Goal: Find specific page/section: Find specific page/section

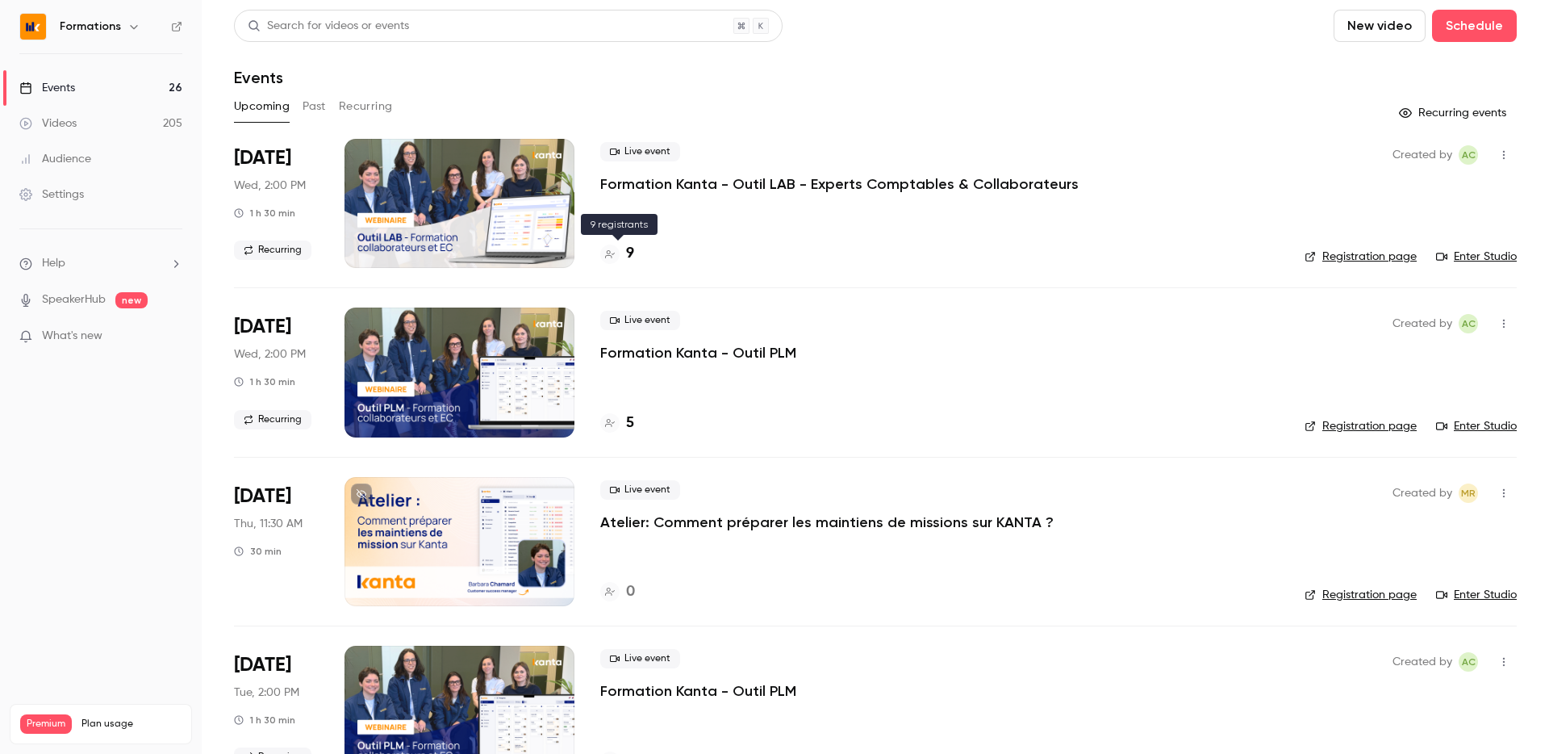
click at [626, 252] on h4 "9" at bounding box center [630, 254] width 8 height 22
click at [631, 258] on h4 "10" at bounding box center [633, 254] width 15 height 22
click at [629, 248] on h4 "10" at bounding box center [633, 254] width 15 height 22
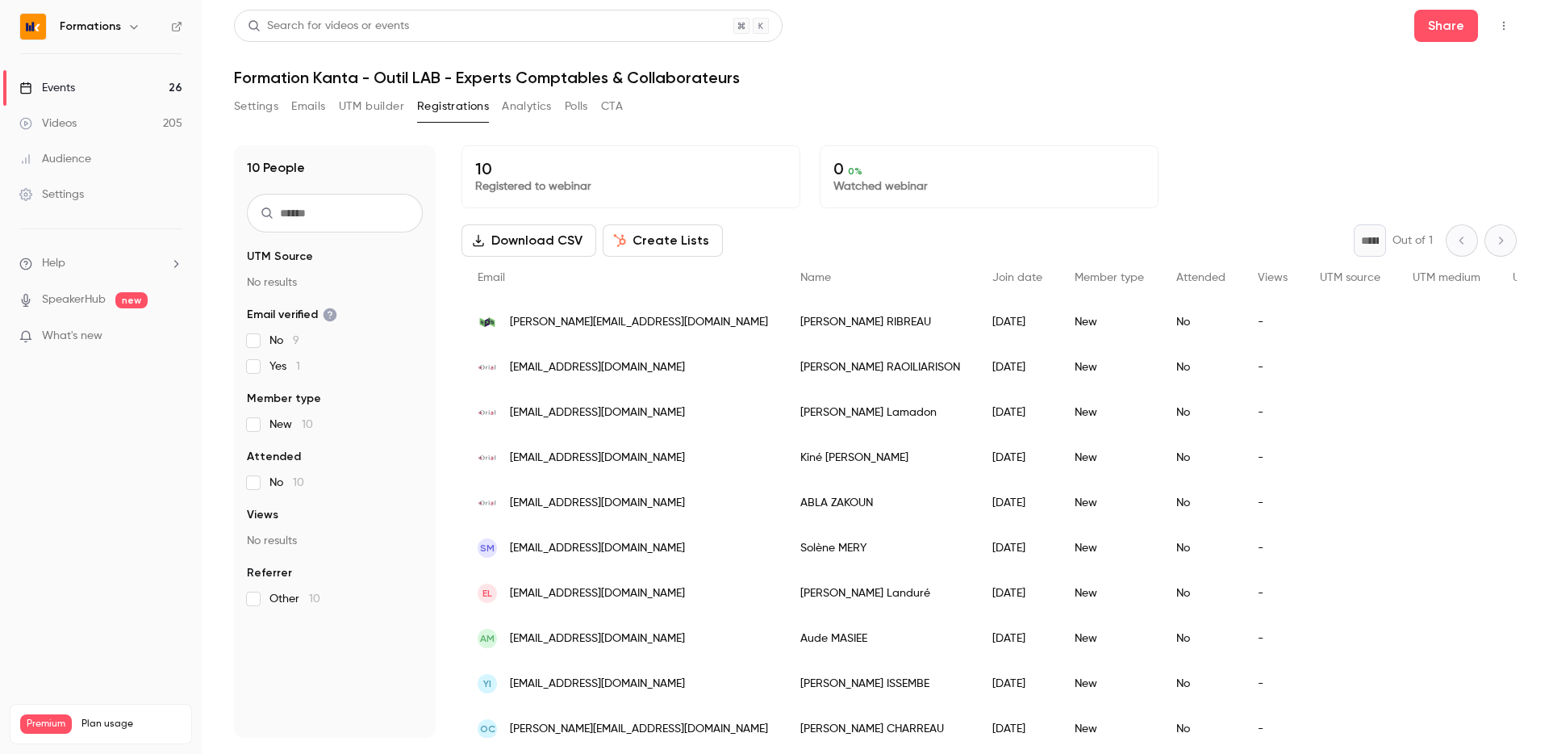
scroll to position [26, 0]
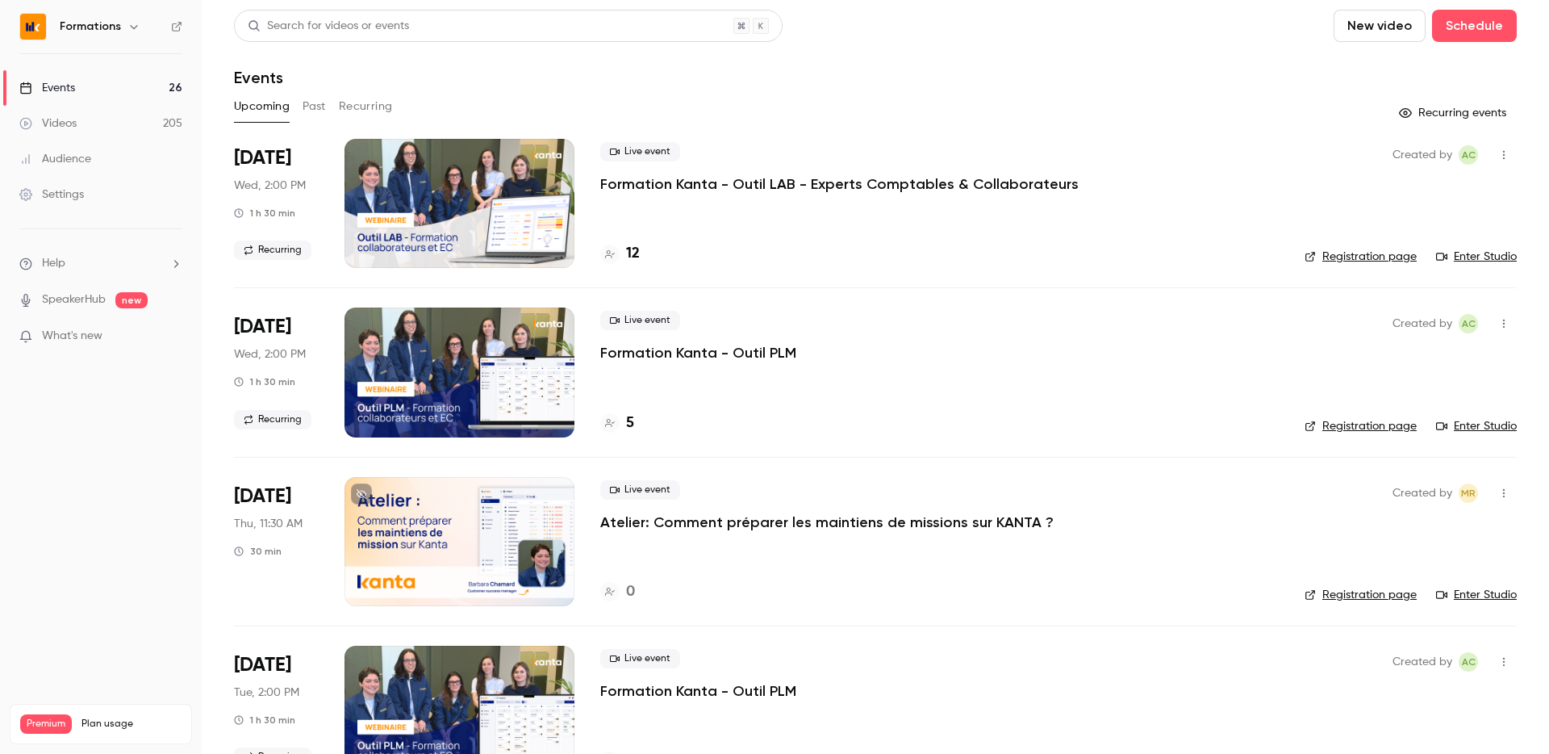
click at [626, 258] on h4 "12" at bounding box center [633, 254] width 14 height 22
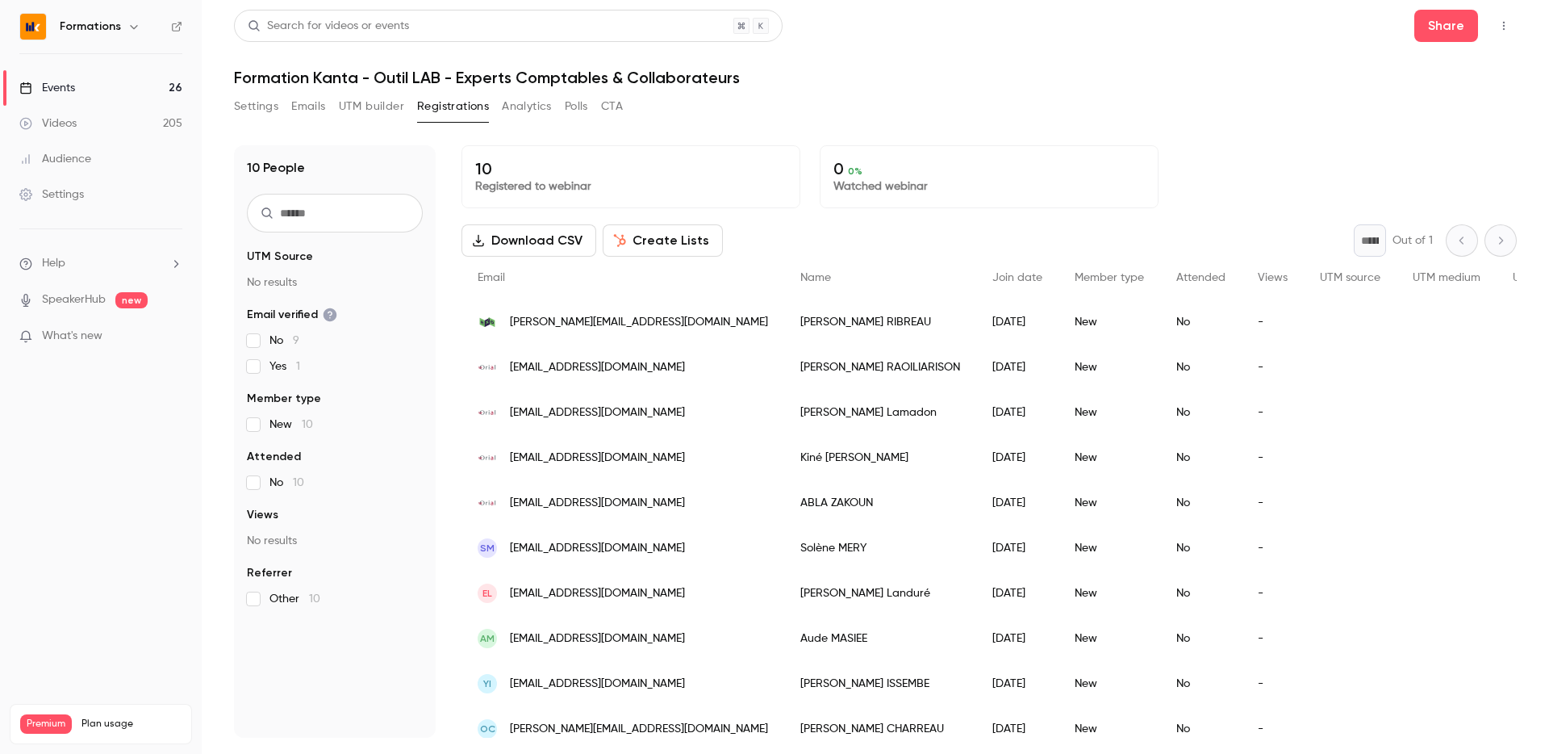
scroll to position [26, 0]
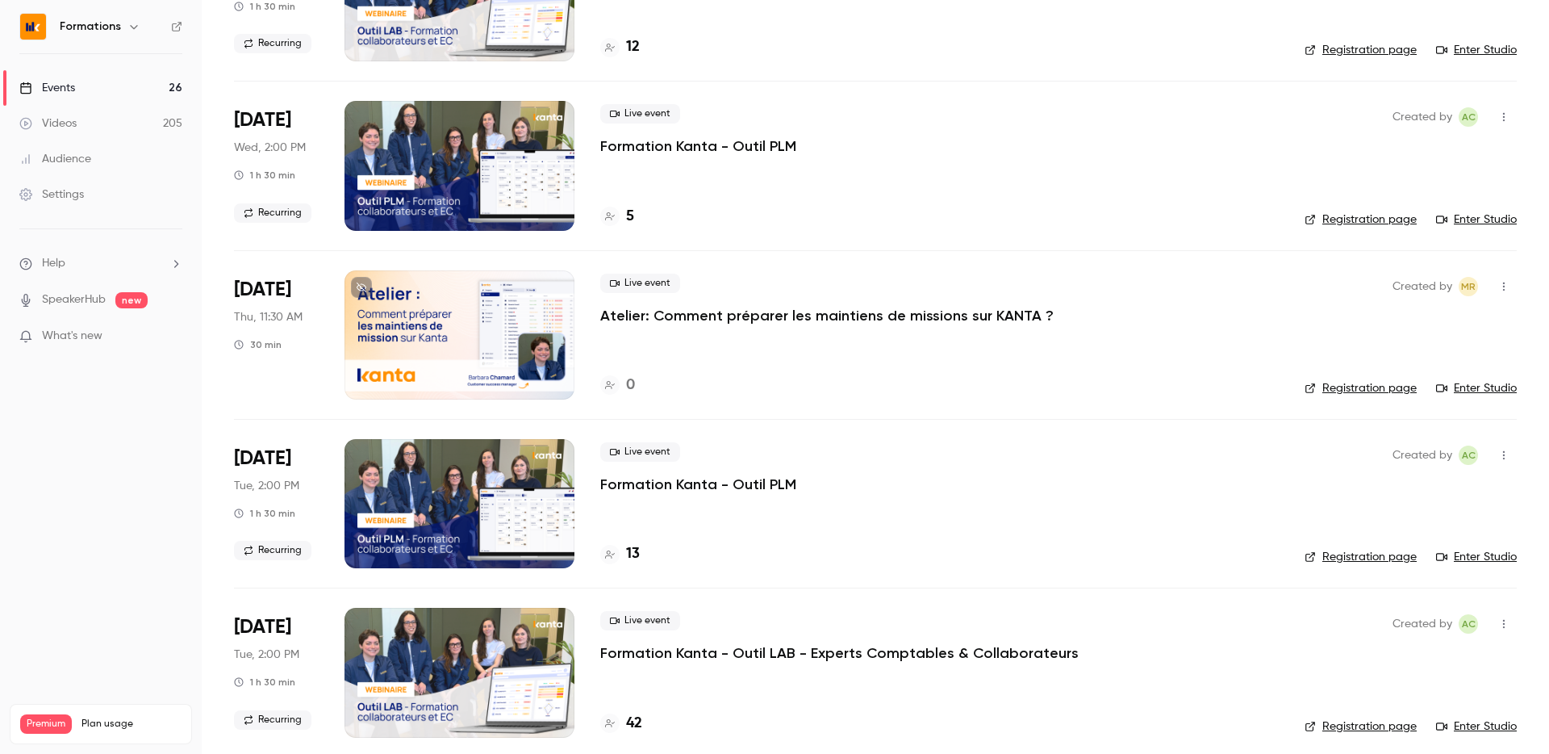
scroll to position [211, 0]
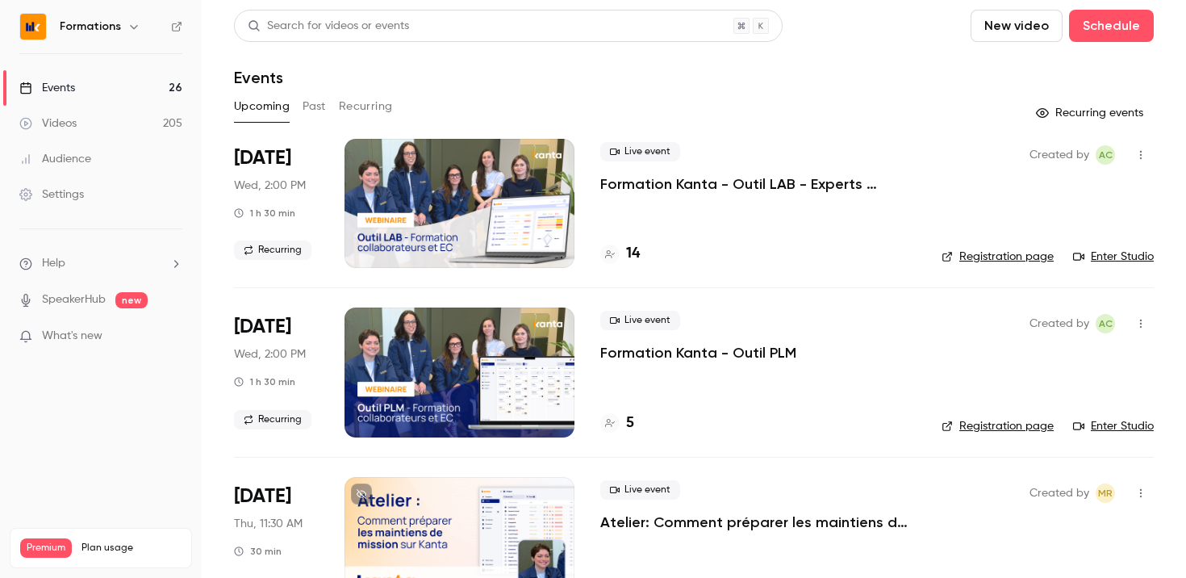
click at [946, 261] on link "Registration page" at bounding box center [998, 257] width 112 height 16
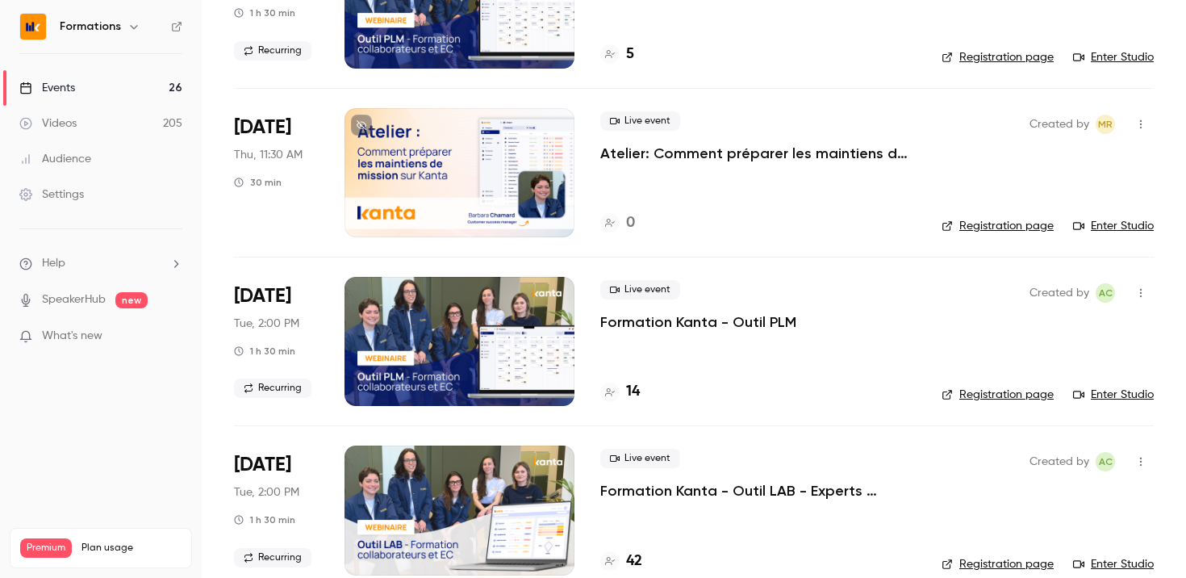
scroll to position [370, 0]
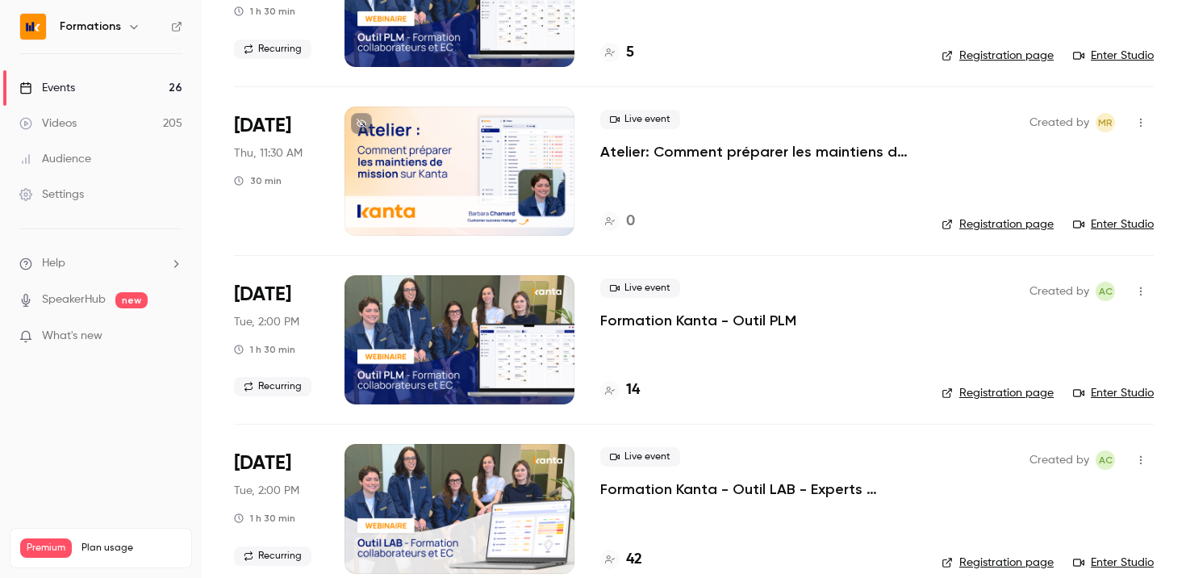
click at [1012, 386] on link "Registration page" at bounding box center [998, 393] width 112 height 16
